Goal: Task Accomplishment & Management: Manage account settings

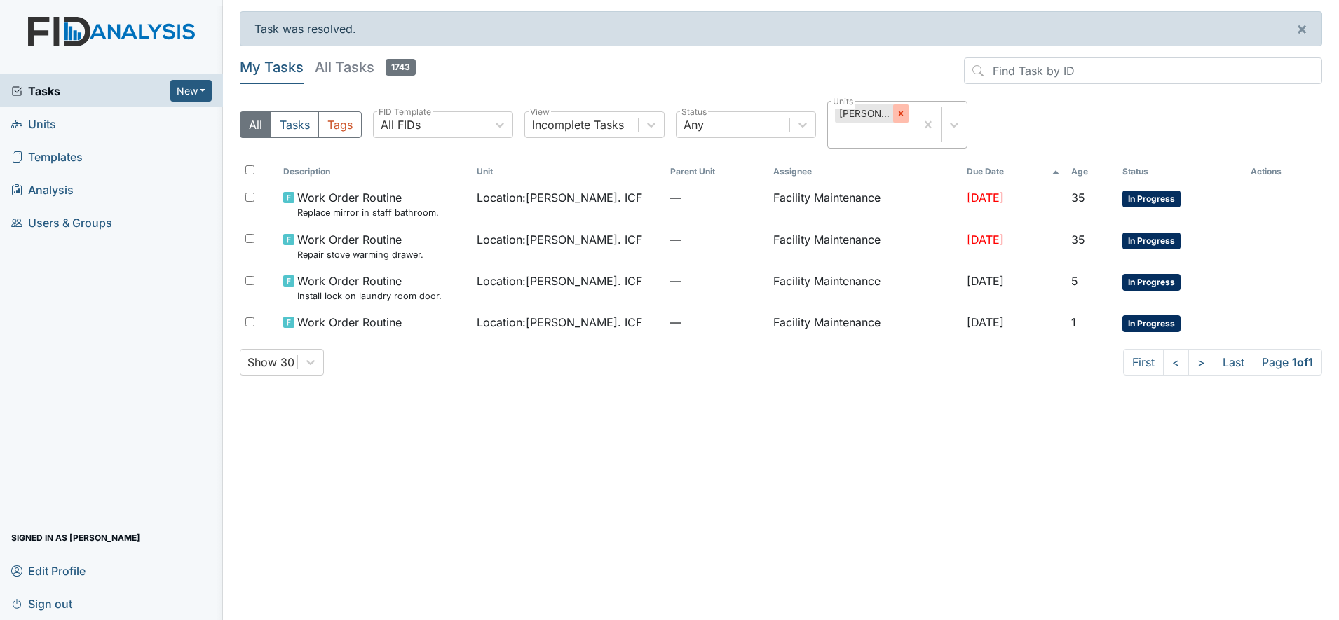
click at [900, 110] on icon at bounding box center [901, 114] width 10 height 10
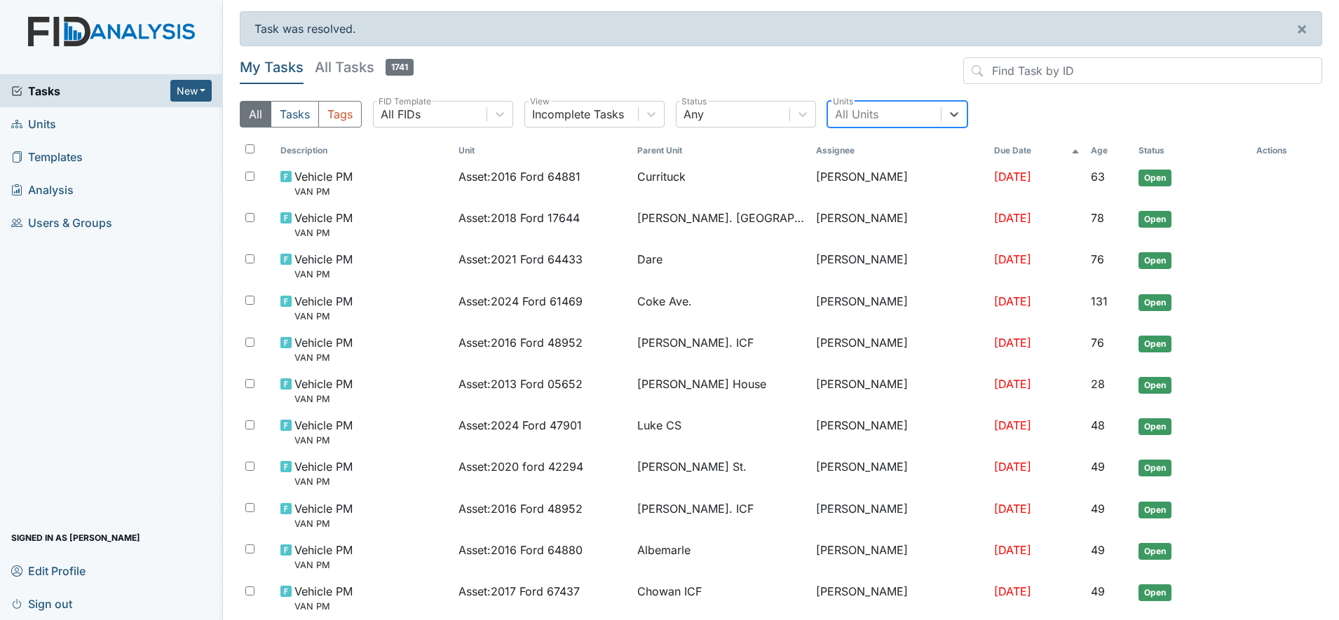
click at [860, 104] on div "All Units" at bounding box center [884, 114] width 113 height 25
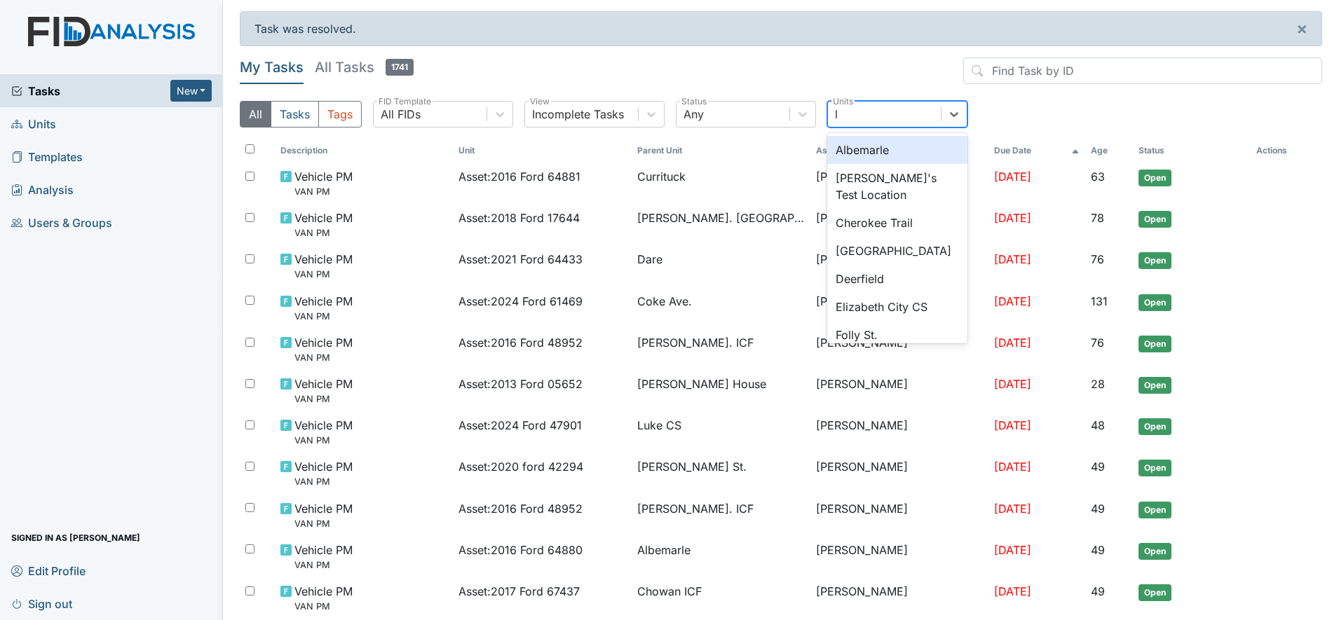
type input "lu"
click at [872, 148] on div "Luke CS" at bounding box center [897, 150] width 140 height 28
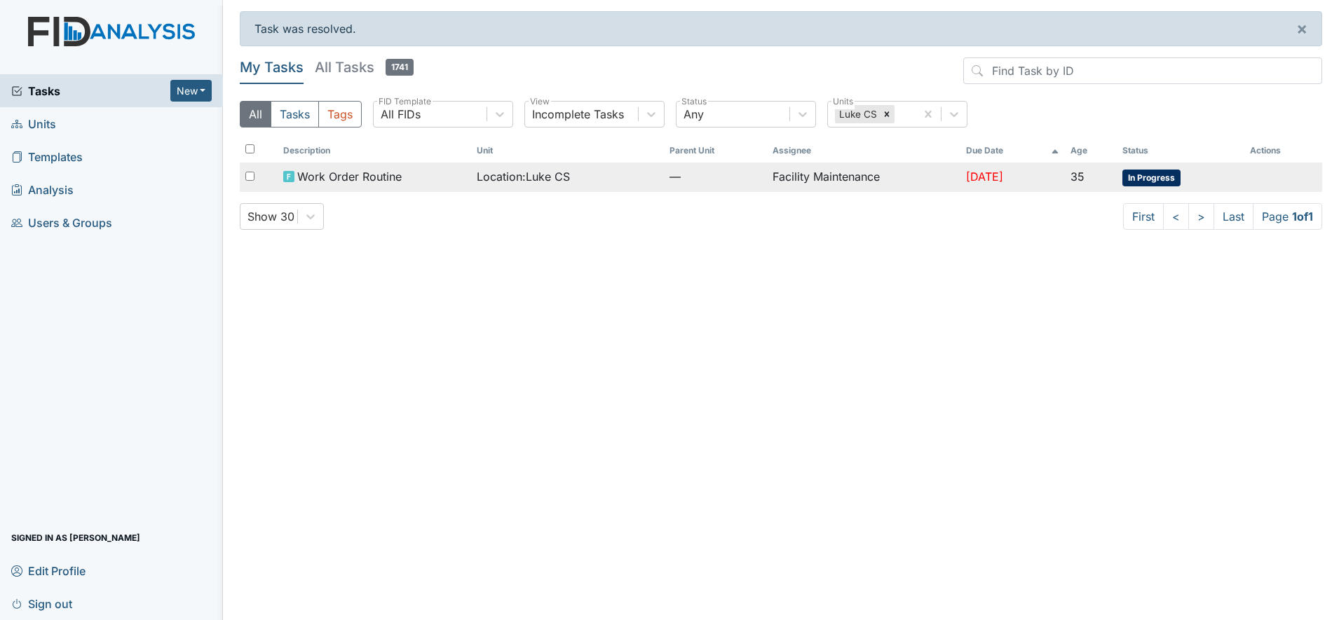
click at [775, 173] on td "Facility Maintenance" at bounding box center [863, 177] width 193 height 29
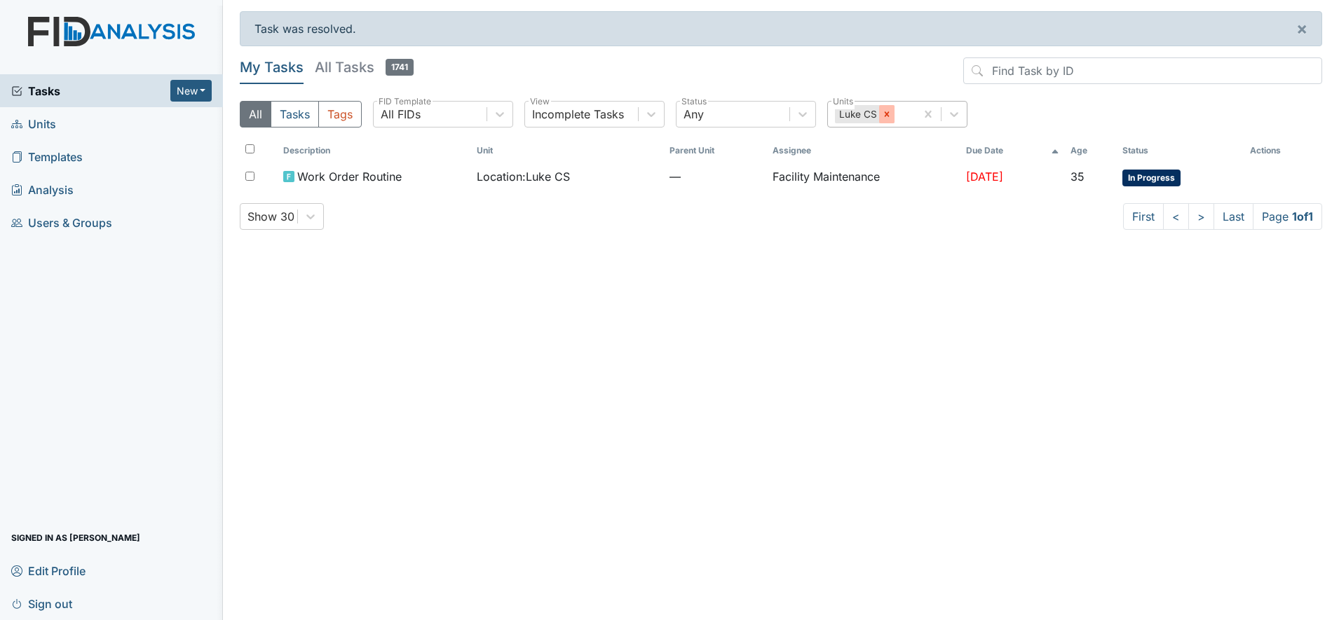
click at [890, 114] on icon at bounding box center [887, 114] width 10 height 10
type input "lu"
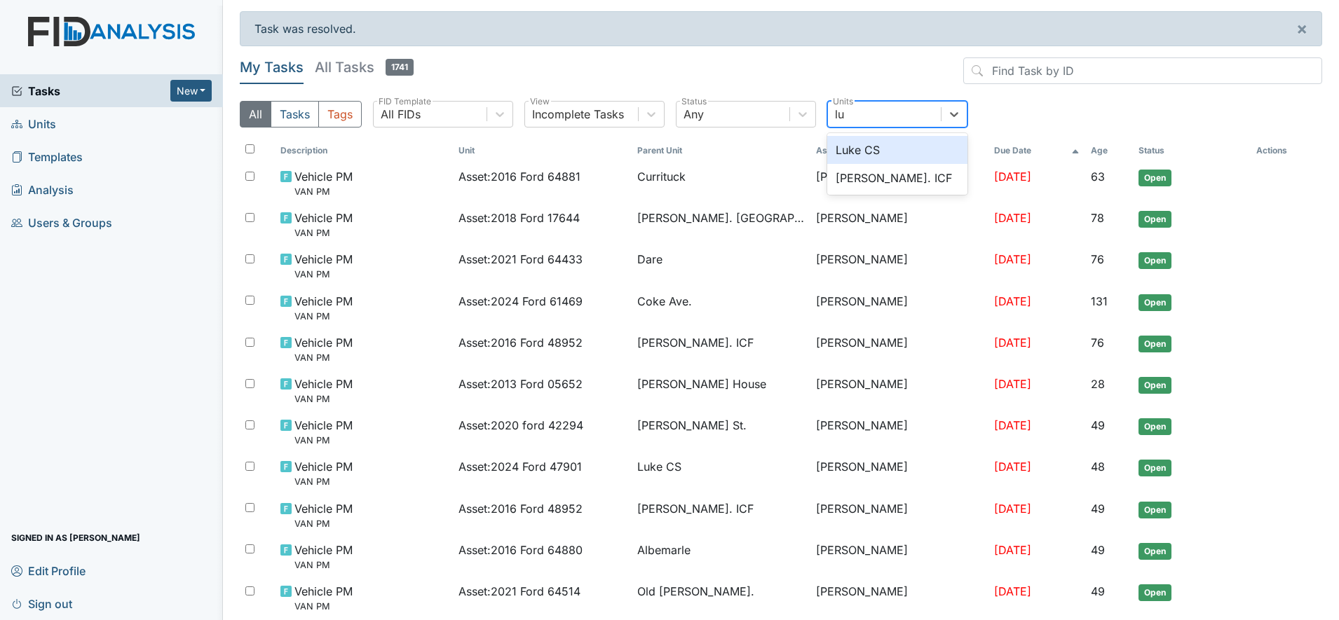
click at [871, 144] on div "Luke CS" at bounding box center [897, 150] width 140 height 28
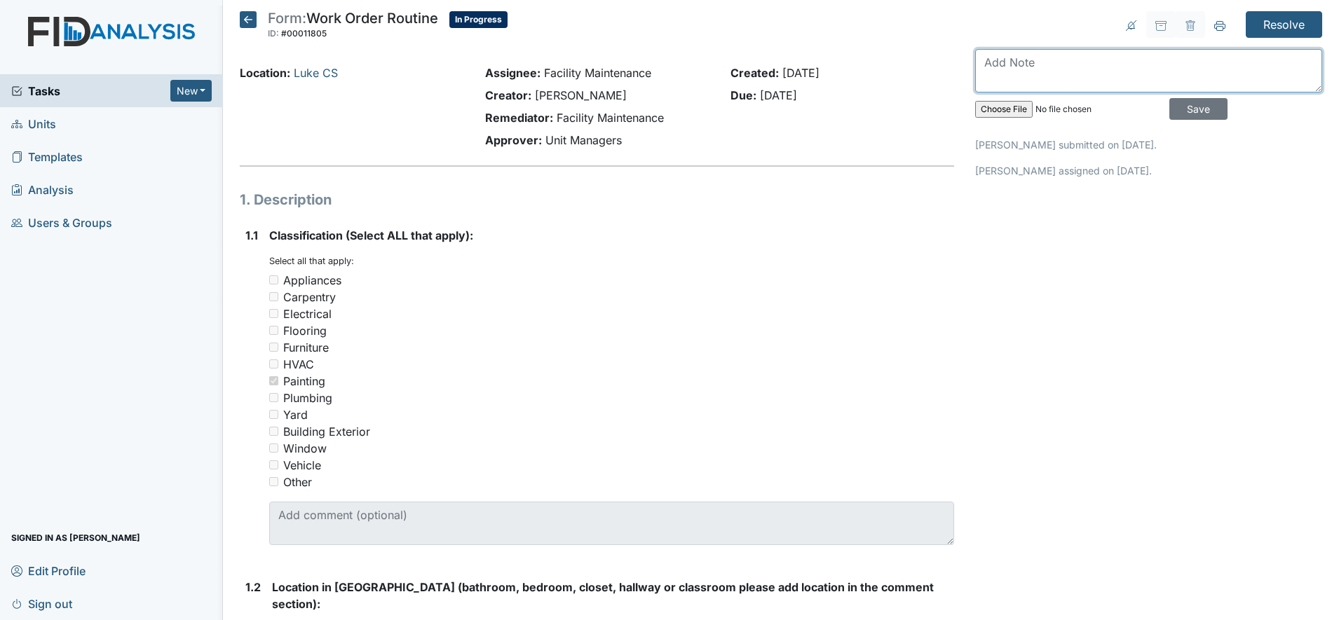
click at [1007, 57] on textarea at bounding box center [1148, 70] width 347 height 43
type textarea "bathroom door frame is done and painted"
click at [1183, 104] on input "Save" at bounding box center [1198, 109] width 58 height 22
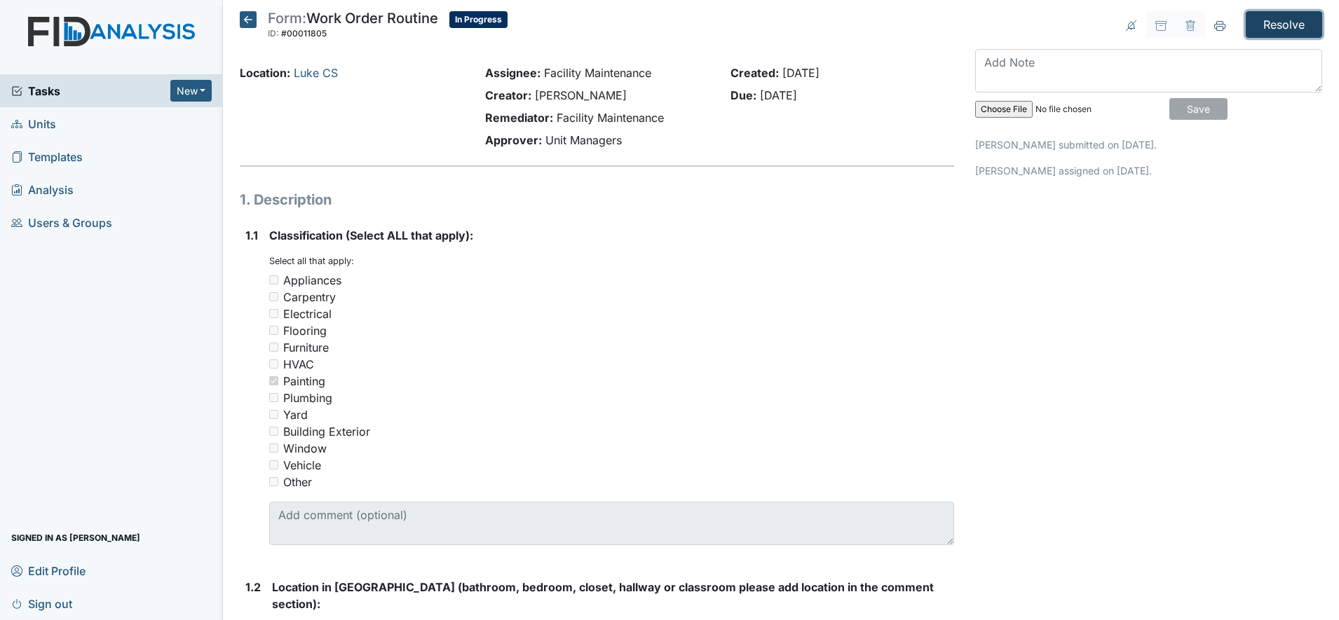
click at [1265, 23] on input "Resolve" at bounding box center [1284, 24] width 76 height 27
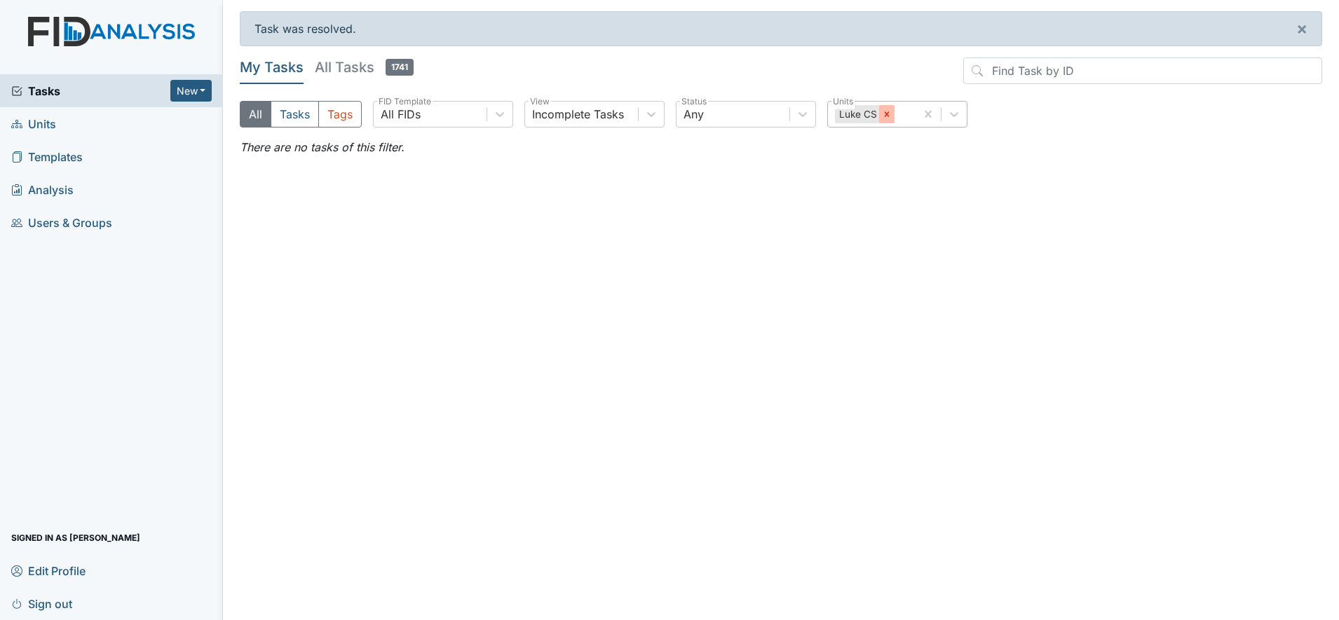
click at [891, 109] on icon at bounding box center [887, 114] width 10 height 10
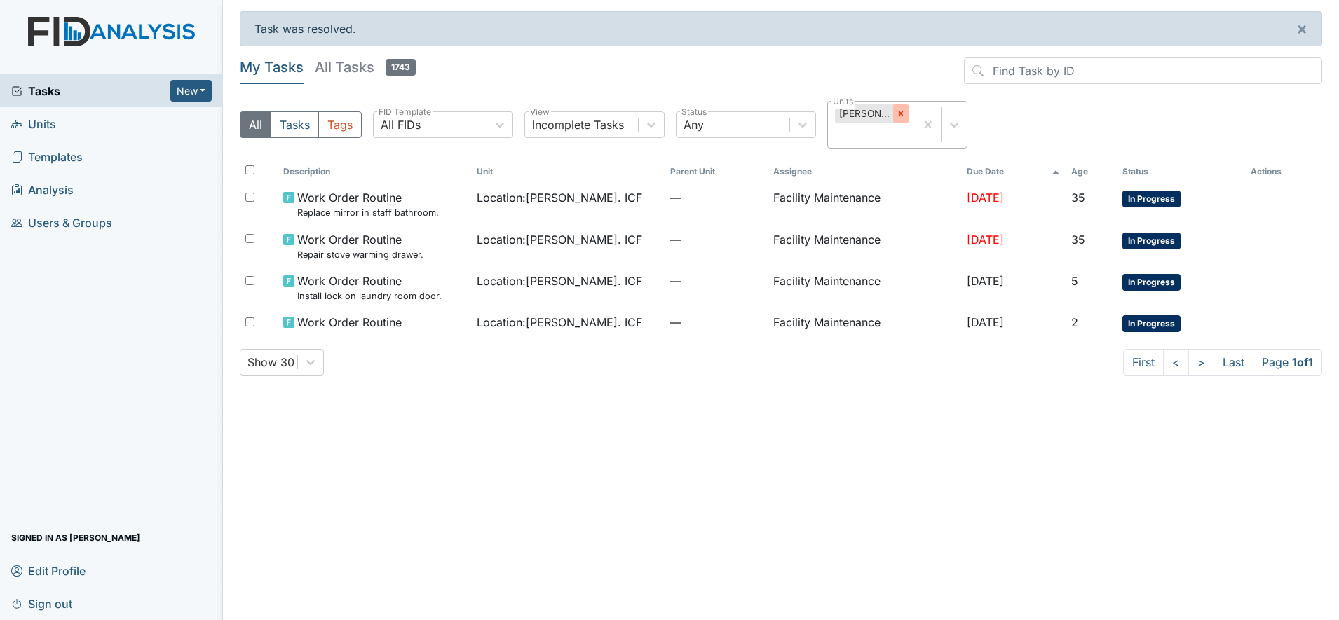
click at [904, 115] on icon at bounding box center [901, 113] width 5 height 5
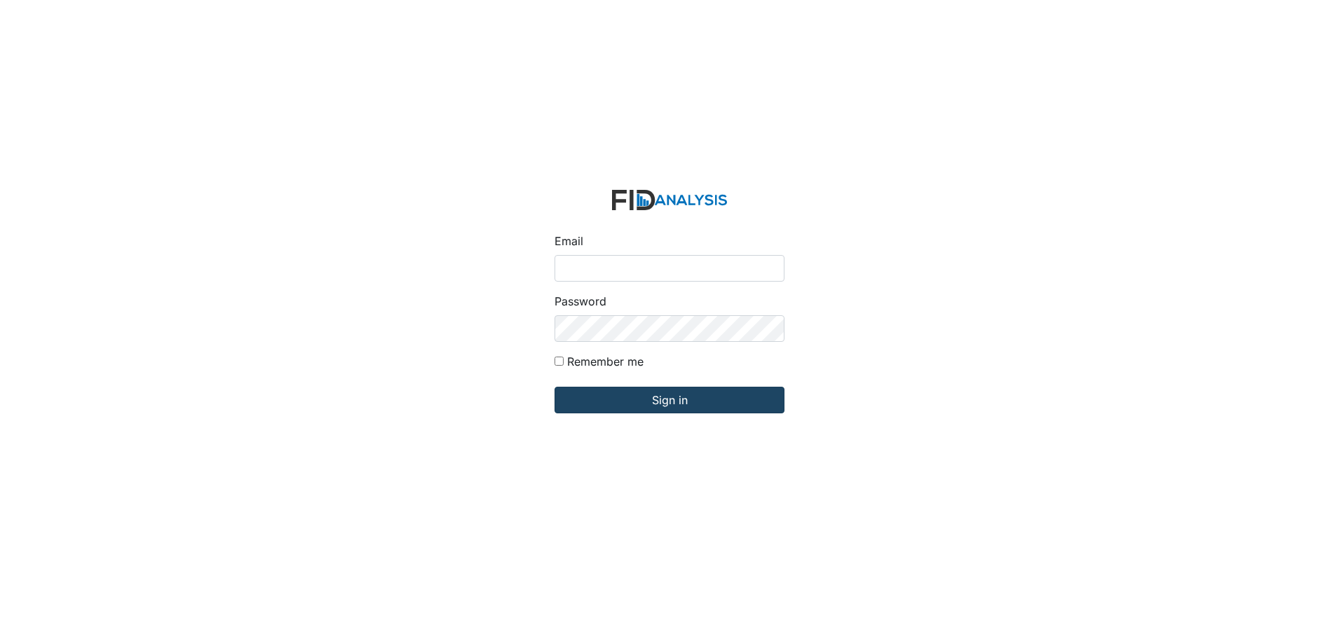
type input "[EMAIL_ADDRESS][DOMAIN_NAME]"
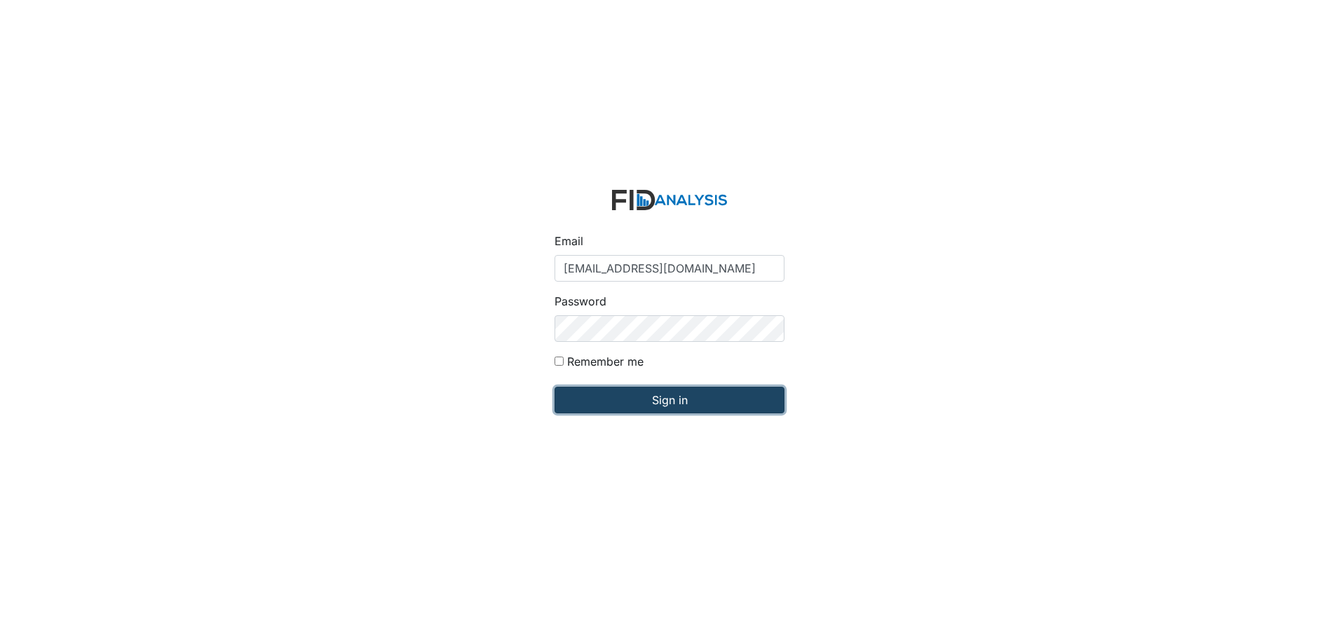
click at [620, 392] on input "Sign in" at bounding box center [669, 400] width 230 height 27
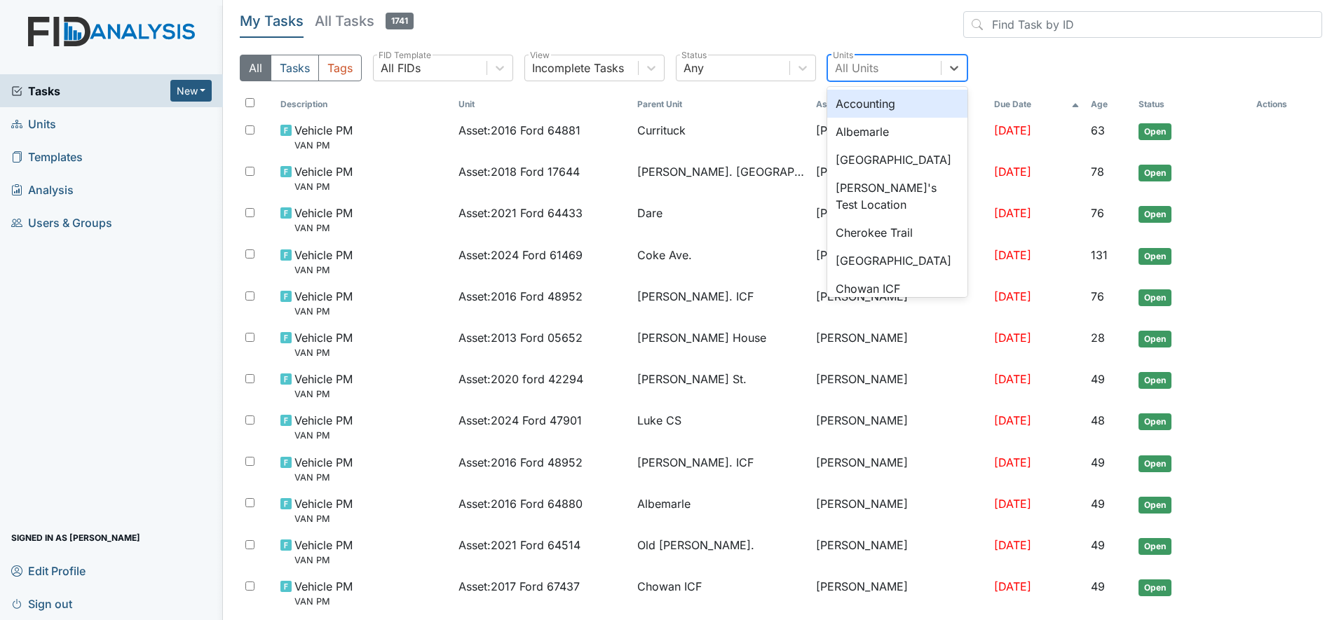
click at [852, 64] on div "All Units" at bounding box center [856, 68] width 43 height 17
click at [857, 128] on div "Albemarle" at bounding box center [897, 132] width 140 height 28
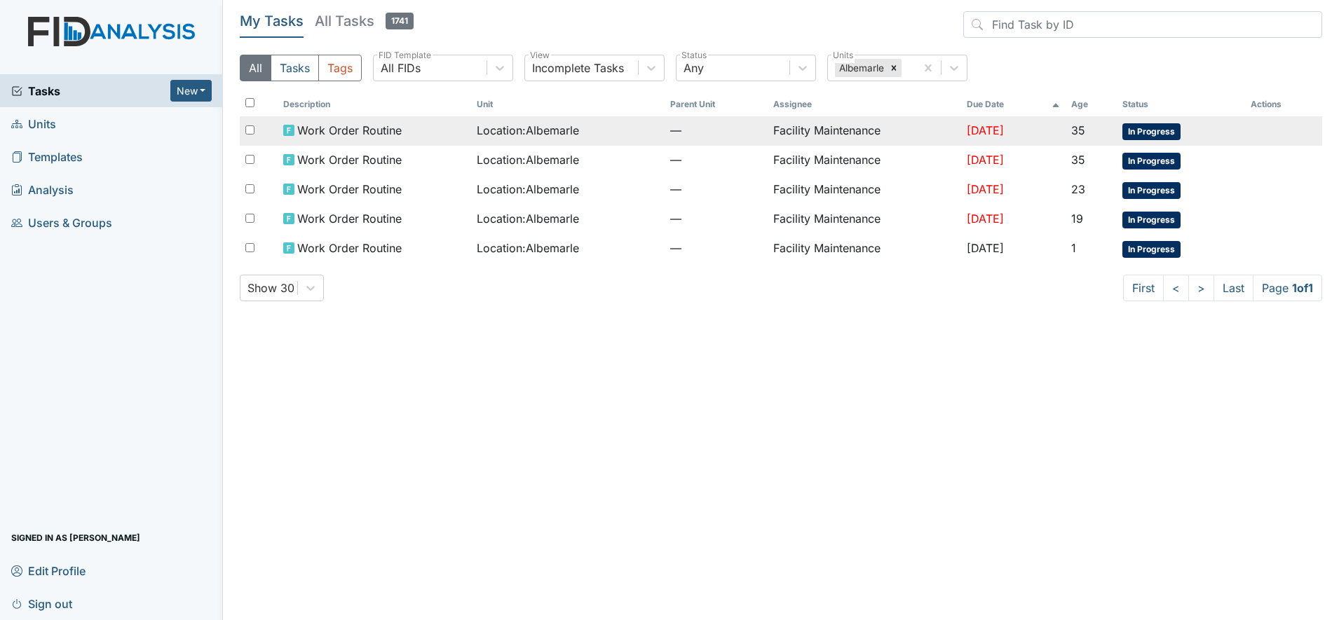
click at [793, 130] on td "Facility Maintenance" at bounding box center [864, 130] width 193 height 29
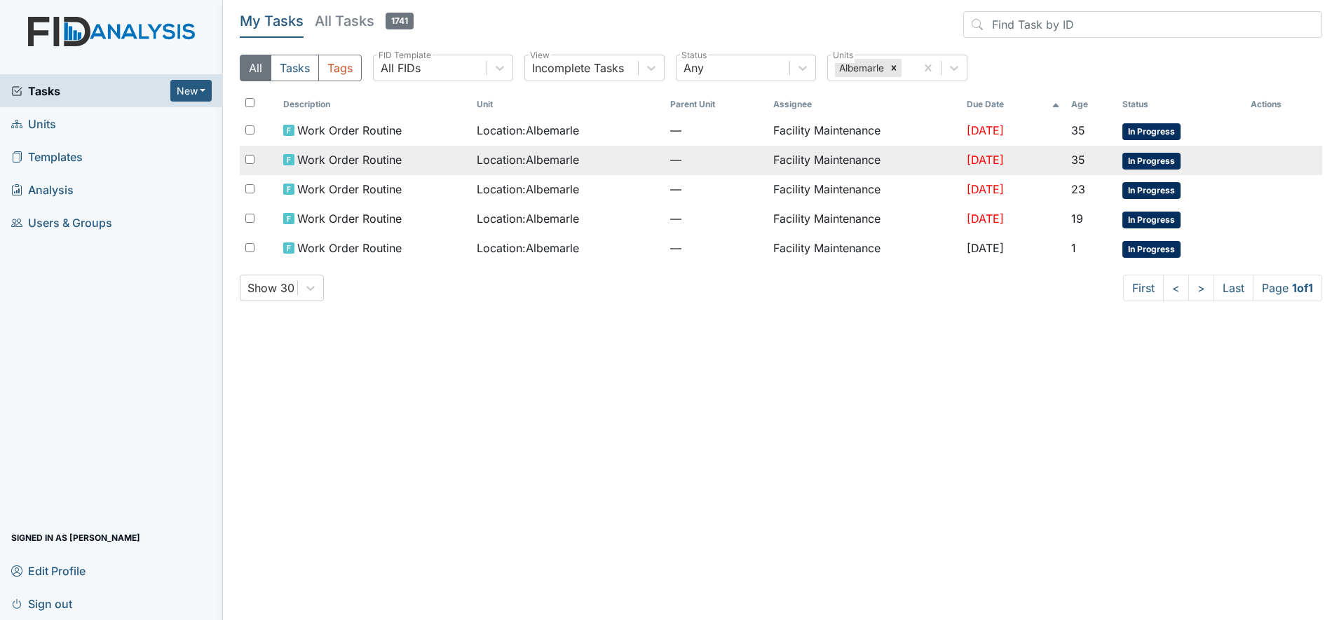
click at [372, 160] on span "Work Order Routine" at bounding box center [349, 159] width 104 height 17
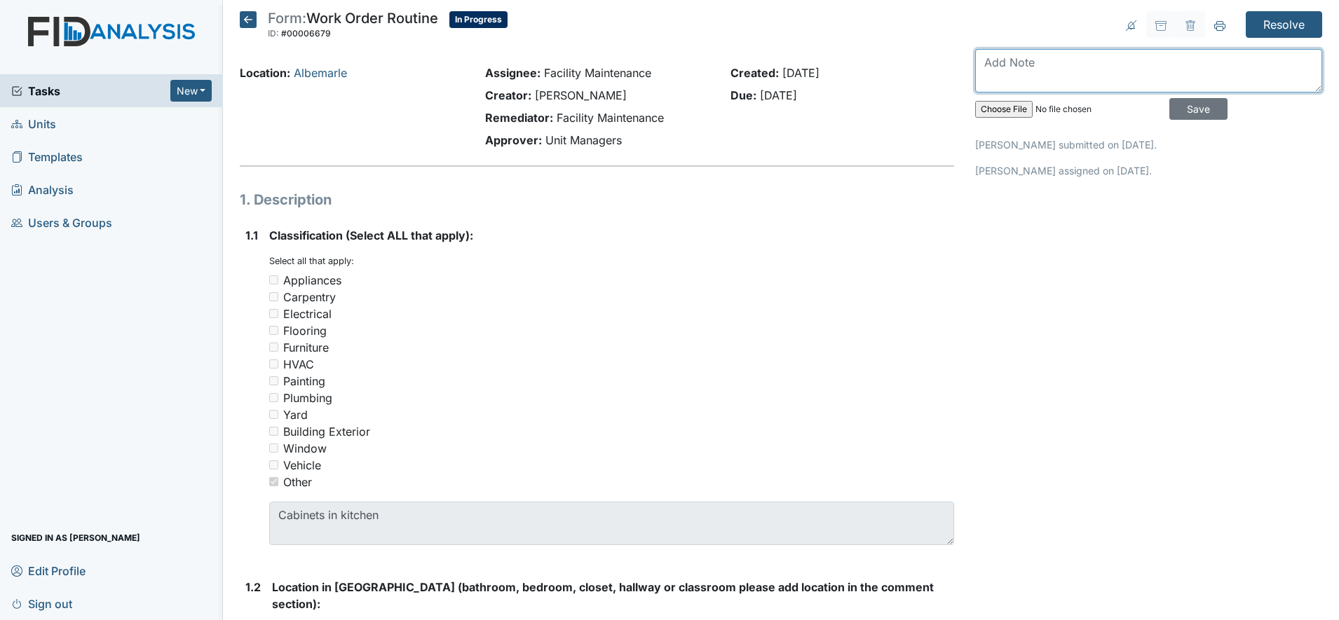
click at [997, 60] on textarea at bounding box center [1148, 70] width 347 height 43
type textarea "kitchen cabinet is painting"
click at [1169, 109] on input "Save" at bounding box center [1198, 109] width 58 height 22
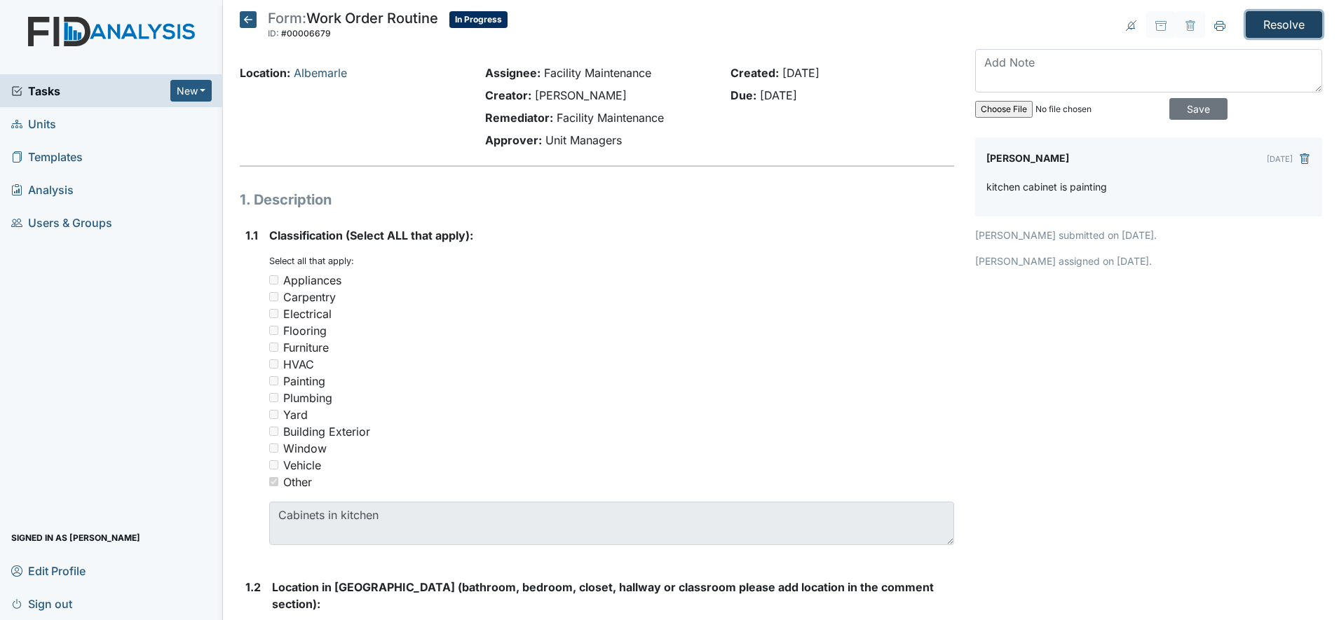
click at [1259, 17] on input "Resolve" at bounding box center [1284, 24] width 76 height 27
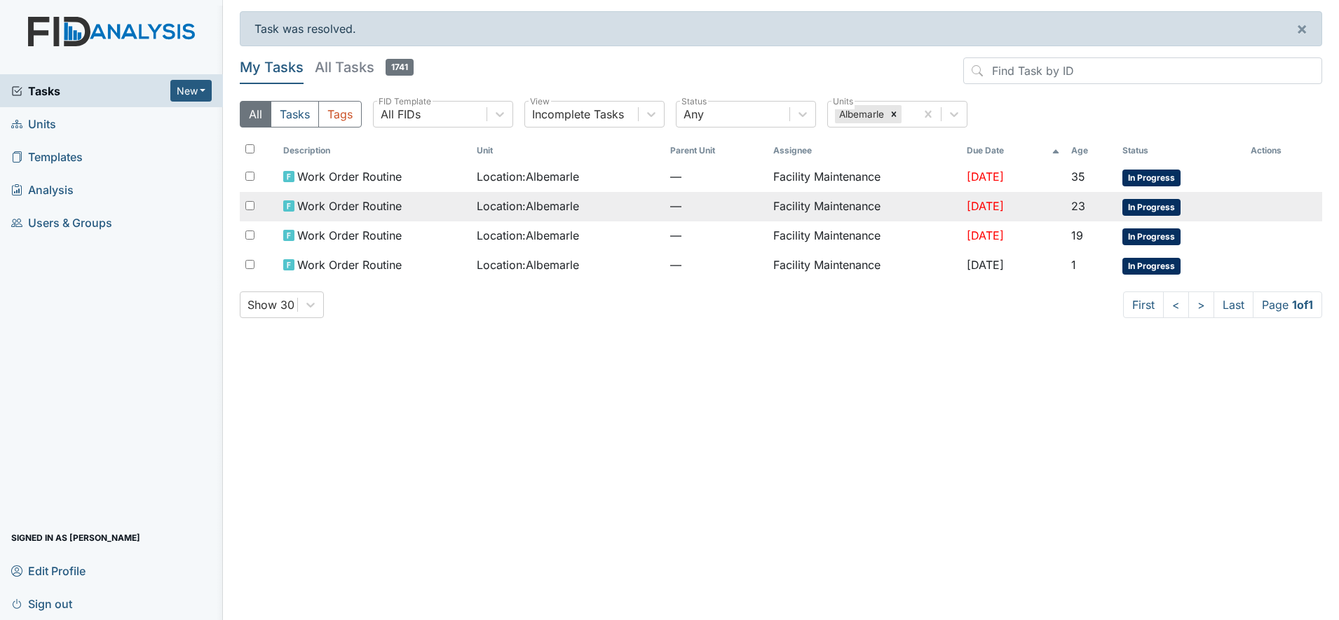
click at [1065, 203] on td "[DATE]" at bounding box center [1013, 206] width 104 height 29
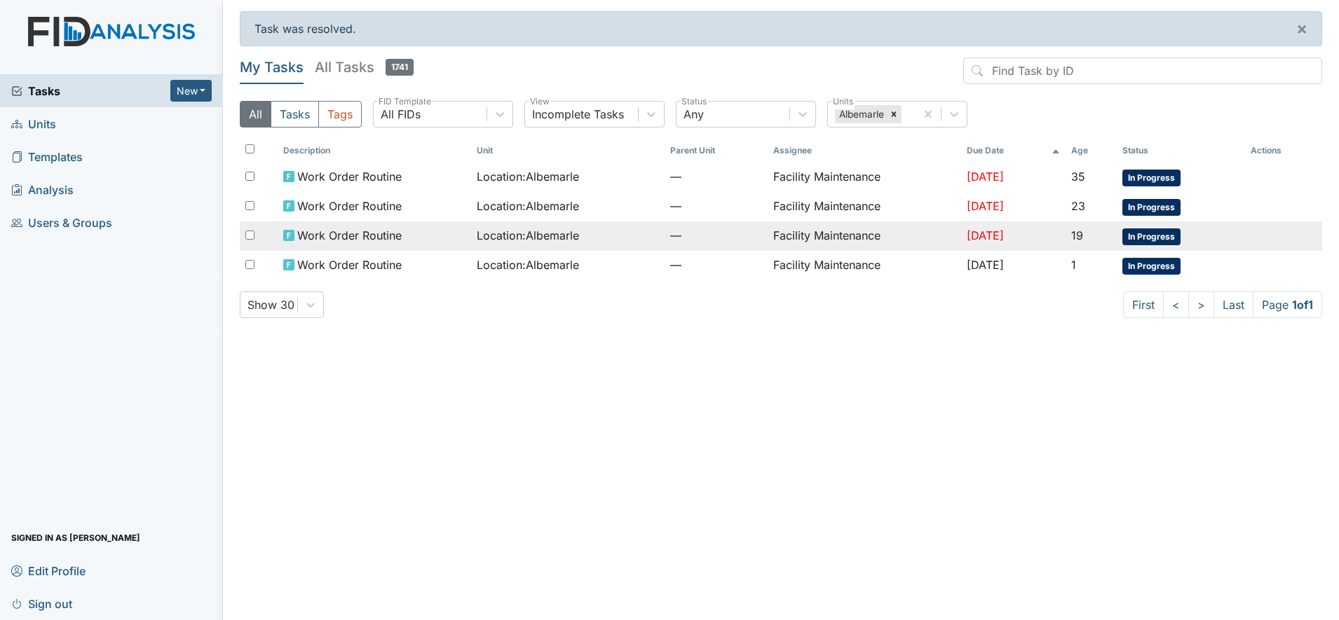
click at [524, 233] on span "Location : Albemarle" at bounding box center [528, 235] width 102 height 17
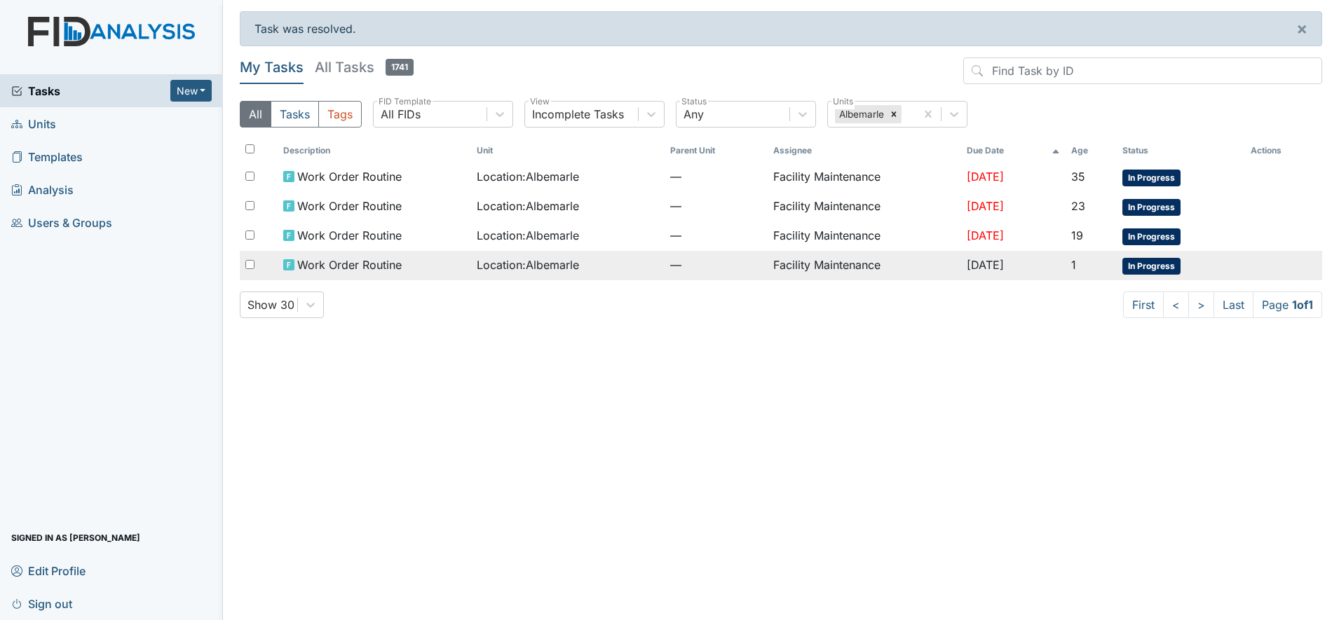
click at [745, 264] on td "—" at bounding box center [716, 265] width 103 height 29
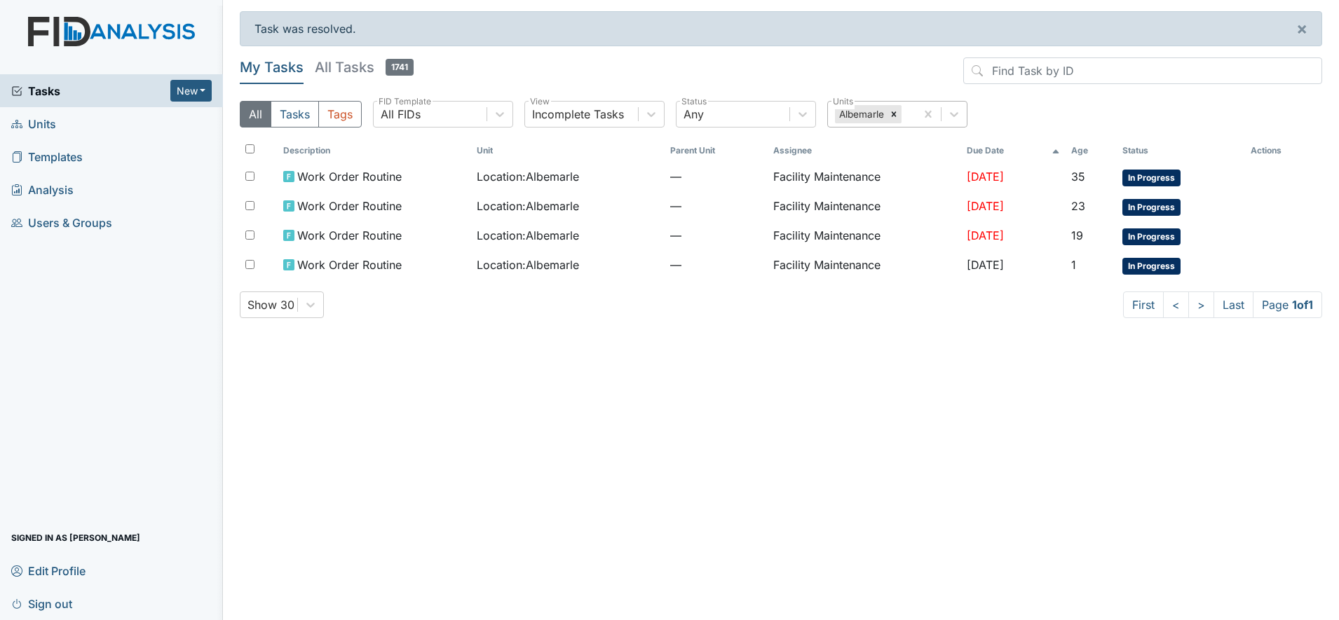
click at [887, 114] on div at bounding box center [893, 114] width 15 height 18
